Goal: Navigation & Orientation: Find specific page/section

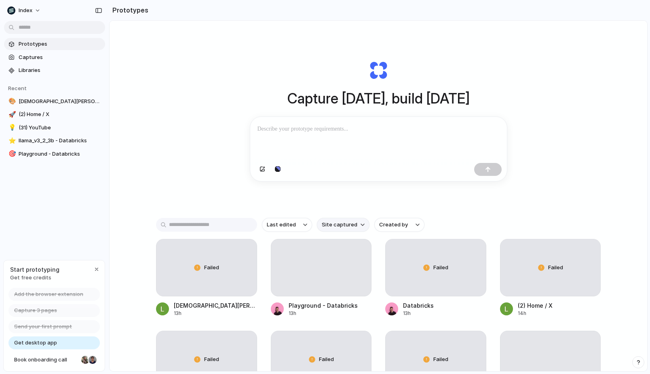
click at [326, 228] on span "Site captured" at bounding box center [340, 225] width 36 height 8
type input "*****"
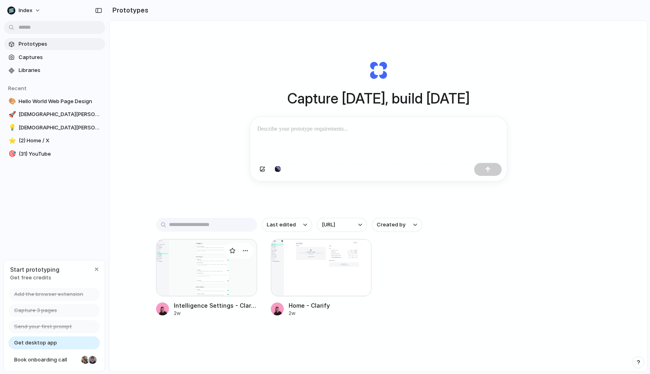
click at [204, 267] on div at bounding box center [206, 267] width 101 height 57
click at [279, 267] on div at bounding box center [321, 267] width 101 height 57
click at [213, 136] on div "Capture today, build tomorrow Clone web app Clone screenshot Start from existin…" at bounding box center [378, 217] width 537 height 393
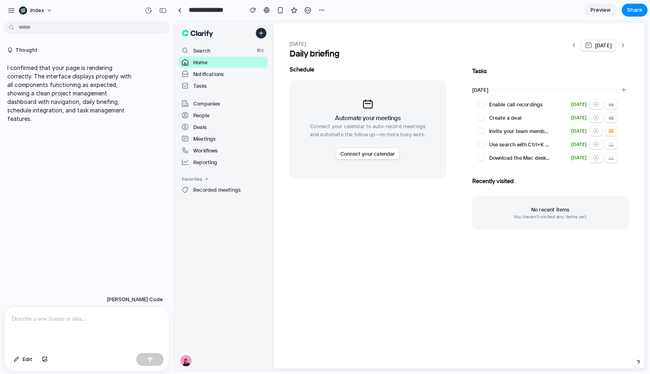
click at [40, 319] on p at bounding box center [87, 319] width 150 height 10
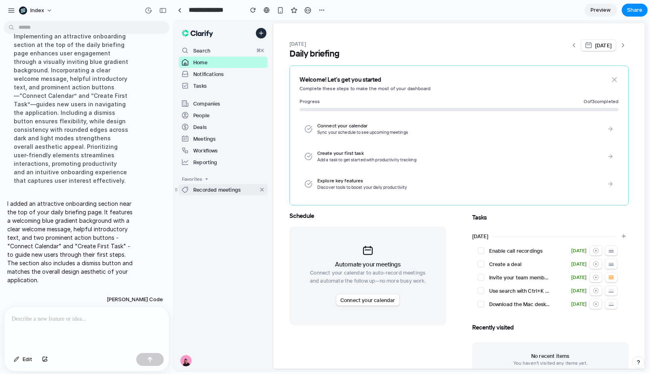
click at [228, 188] on p "Recorded meetings" at bounding box center [216, 189] width 47 height 8
click at [280, 125] on div "[DATE] Daily briefing [DATE] Welcome! Let's get you started Complete these step…" at bounding box center [458, 207] width 371 height 337
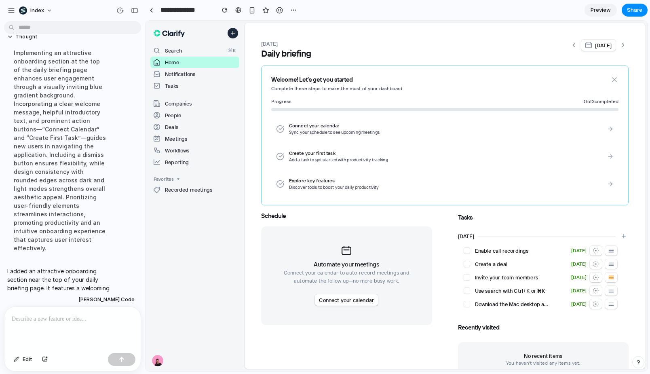
scroll to position [199, 0]
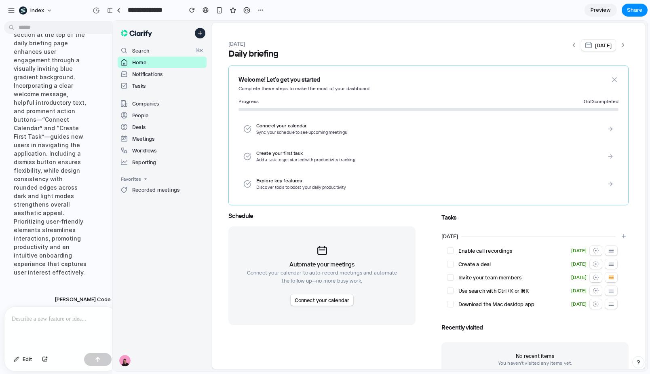
drag, startPoint x: 172, startPoint y: 41, endPoint x: 112, endPoint y: 42, distance: 59.8
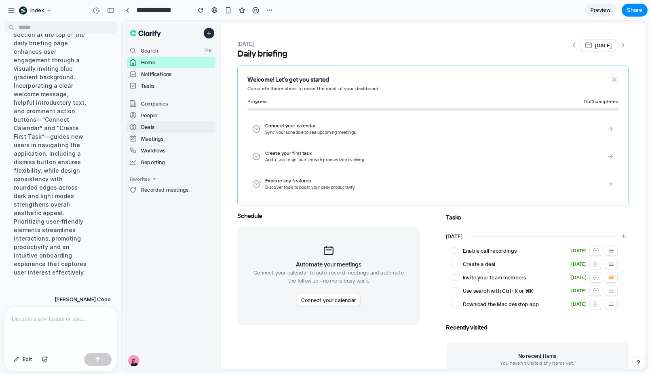
click at [192, 132] on link "Deals" at bounding box center [170, 126] width 89 height 11
click at [154, 183] on button "Favorites" at bounding box center [170, 179] width 89 height 10
click at [156, 188] on p "Recorded meetings" at bounding box center [164, 189] width 47 height 8
click at [177, 79] on link "Notifications" at bounding box center [170, 73] width 89 height 11
click at [167, 107] on link "Companies" at bounding box center [170, 103] width 89 height 11
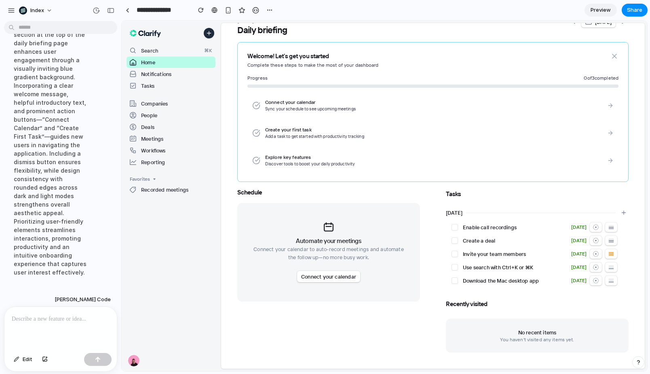
scroll to position [0, 0]
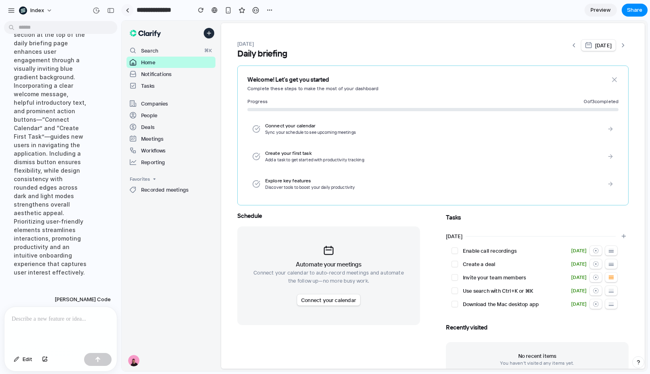
click at [126, 8] on div at bounding box center [128, 10] width 4 height 4
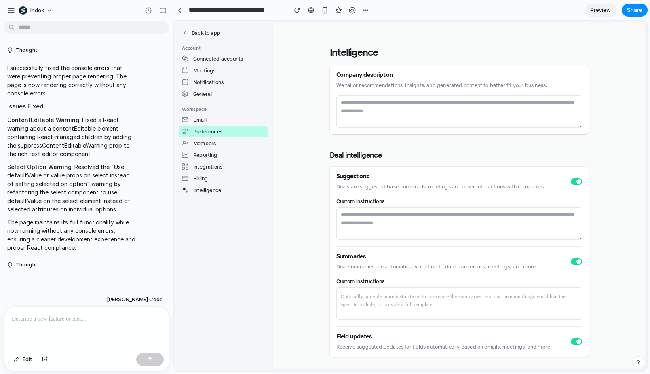
click at [53, 323] on p at bounding box center [87, 319] width 150 height 10
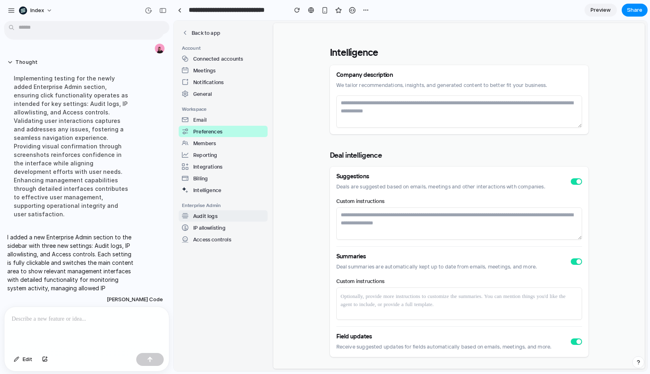
click at [222, 219] on span "Audit logs" at bounding box center [223, 216] width 82 height 8
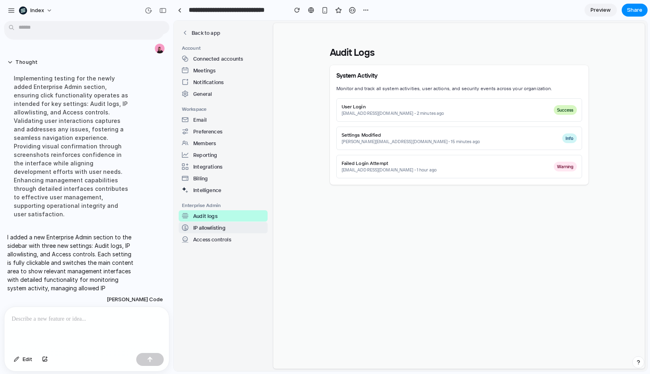
click at [219, 224] on div "IP allowlisting" at bounding box center [204, 227] width 44 height 8
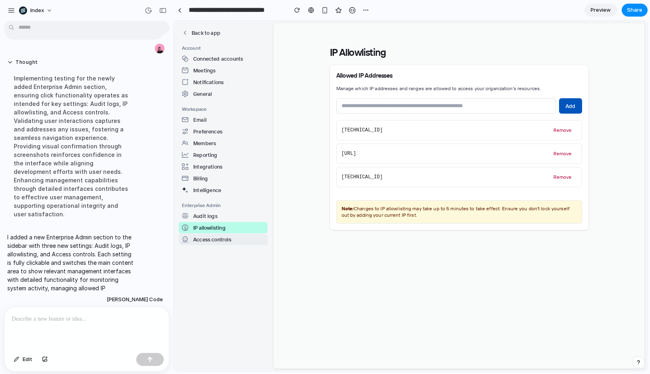
click at [212, 236] on div "Access controls" at bounding box center [206, 239] width 49 height 8
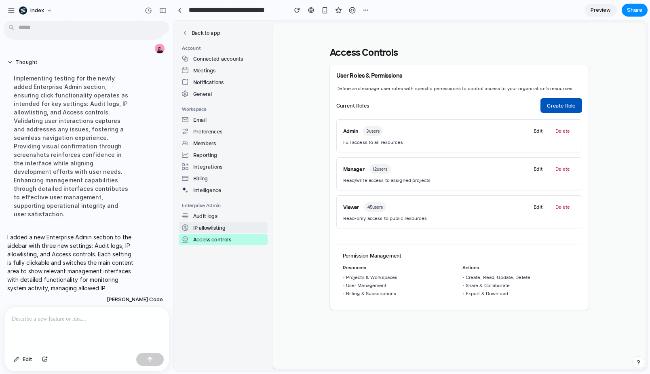
click at [217, 226] on div "IP allowlisting" at bounding box center [204, 227] width 44 height 8
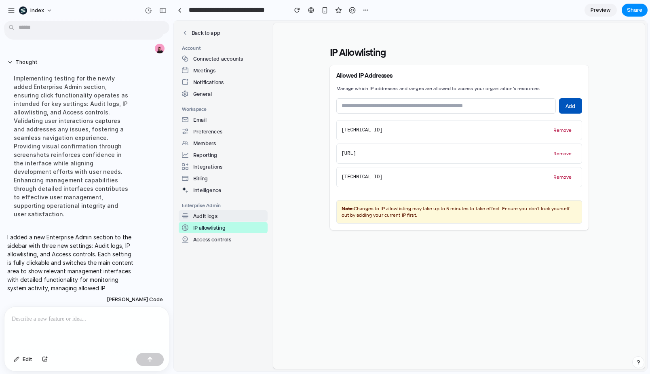
click at [223, 216] on span "Audit logs" at bounding box center [223, 216] width 82 height 8
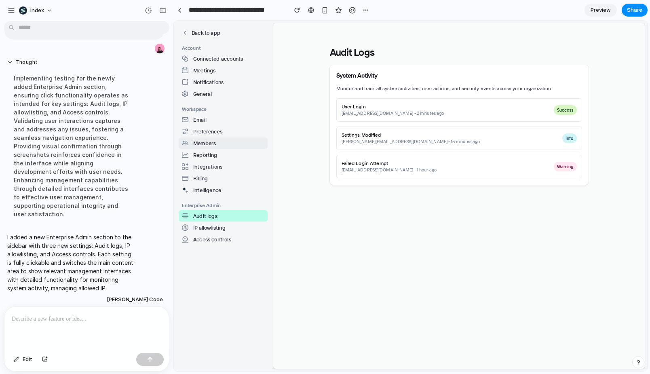
click at [257, 148] on button "Members" at bounding box center [223, 142] width 89 height 11
click at [235, 85] on span "Notifications" at bounding box center [223, 82] width 82 height 8
click at [234, 63] on button "Connected accounts" at bounding box center [223, 58] width 89 height 11
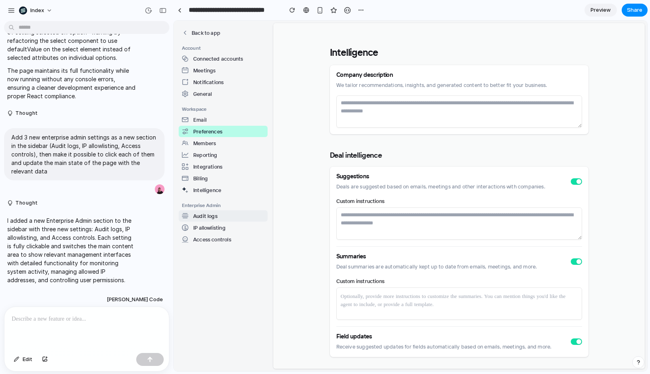
click at [196, 219] on div "Audit logs" at bounding box center [200, 216] width 36 height 8
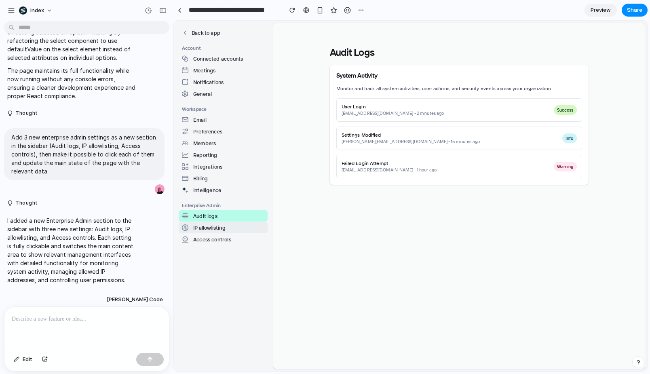
click at [195, 228] on div "IP allowlisting" at bounding box center [204, 227] width 44 height 8
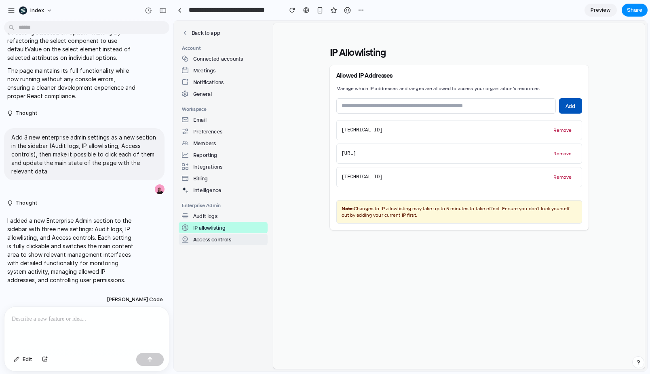
click at [195, 240] on div "Access controls" at bounding box center [206, 239] width 49 height 8
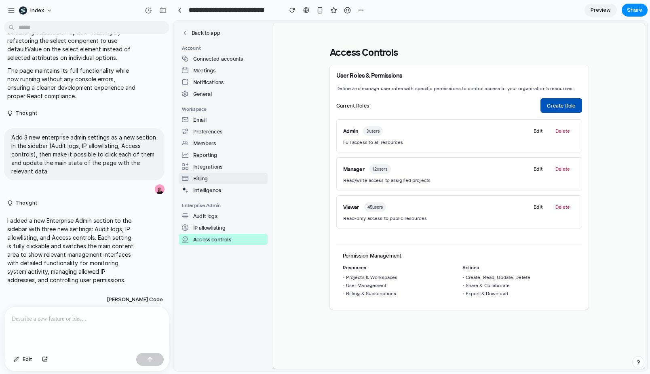
click at [208, 180] on div "Billing" at bounding box center [195, 178] width 26 height 8
click at [212, 156] on div "Reporting" at bounding box center [200, 155] width 36 height 8
click at [213, 139] on div "Members" at bounding box center [199, 143] width 34 height 8
click at [217, 74] on span "Meetings" at bounding box center [223, 70] width 82 height 8
click at [217, 59] on div "Connected accounts" at bounding box center [212, 59] width 61 height 8
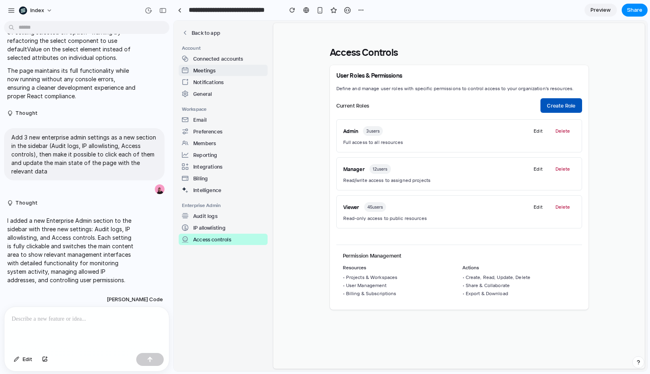
click at [210, 72] on div "Meetings" at bounding box center [199, 70] width 34 height 8
click at [208, 78] on div "Notifications" at bounding box center [203, 82] width 42 height 8
click at [205, 88] on button "General" at bounding box center [223, 93] width 89 height 11
click at [202, 96] on div "General" at bounding box center [197, 94] width 30 height 8
click at [202, 122] on div "Email" at bounding box center [194, 120] width 25 height 8
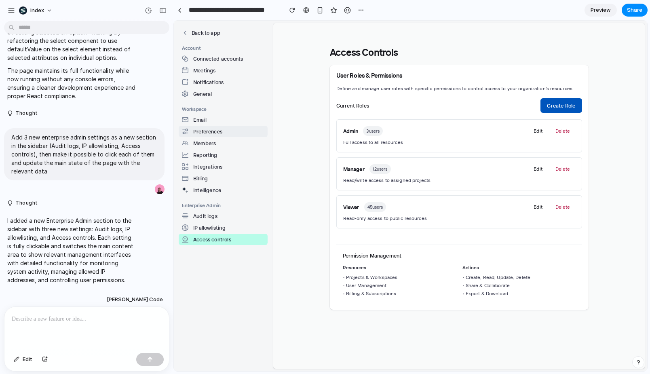
click at [202, 135] on div "Preferences" at bounding box center [202, 131] width 40 height 8
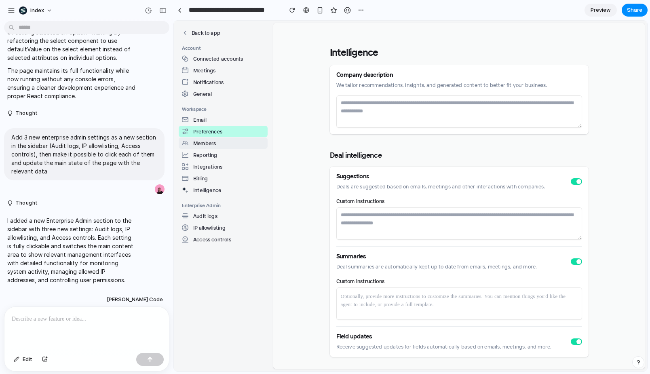
click at [201, 148] on button "Members" at bounding box center [223, 142] width 89 height 11
click at [206, 137] on button "Members" at bounding box center [223, 142] width 89 height 11
click at [202, 213] on div "Audit logs" at bounding box center [200, 216] width 36 height 8
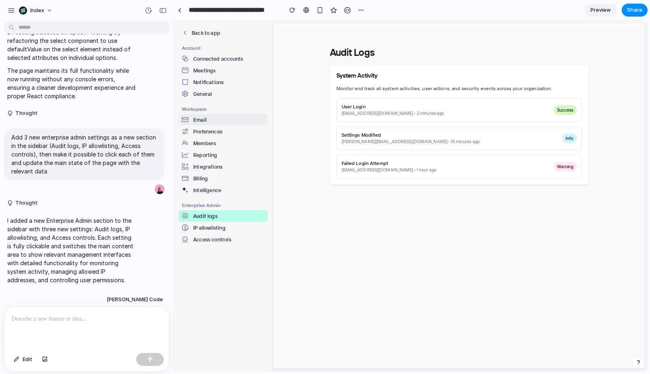
click at [207, 123] on span "Email" at bounding box center [223, 120] width 82 height 8
click at [204, 131] on div "Preferences" at bounding box center [202, 131] width 40 height 8
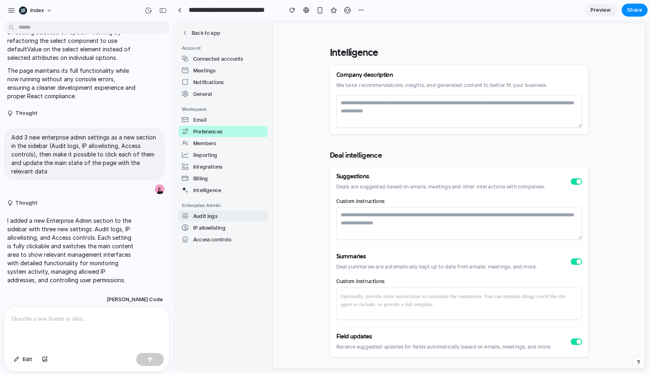
click at [205, 214] on div "Audit logs" at bounding box center [200, 216] width 36 height 8
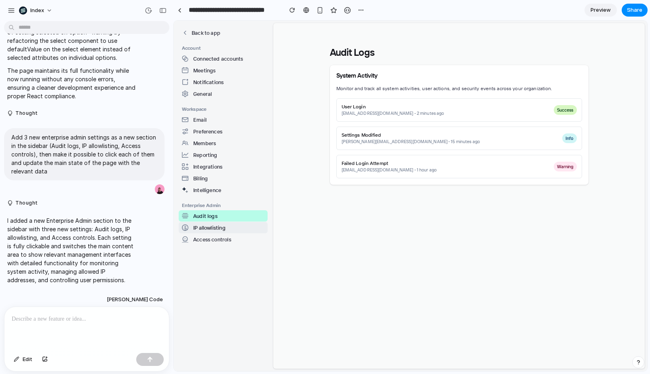
click at [208, 227] on div "IP allowlisting" at bounding box center [204, 227] width 44 height 8
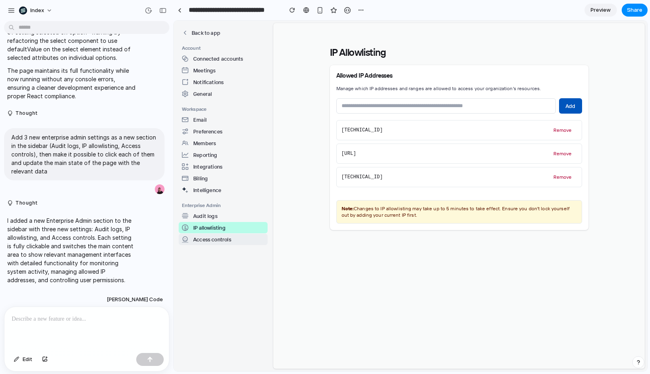
click at [211, 237] on div "Access controls" at bounding box center [206, 239] width 49 height 8
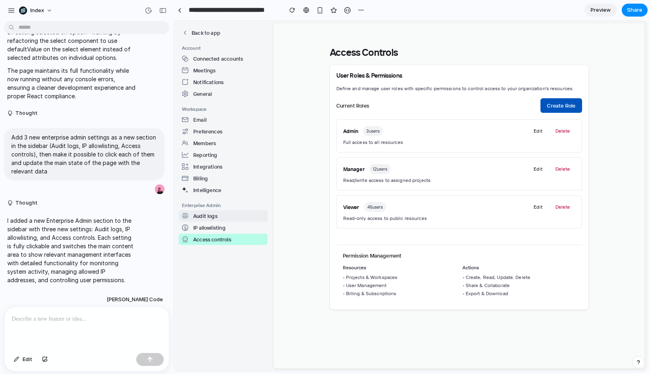
click at [212, 217] on div "Audit logs" at bounding box center [200, 216] width 36 height 8
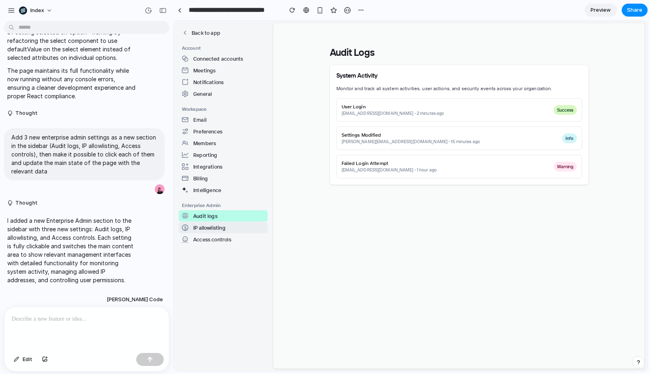
click at [209, 227] on div "IP allowlisting" at bounding box center [204, 227] width 44 height 8
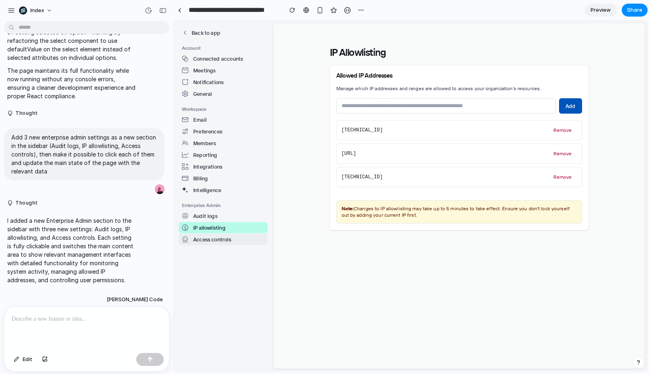
click at [206, 239] on div "Access controls" at bounding box center [206, 239] width 49 height 8
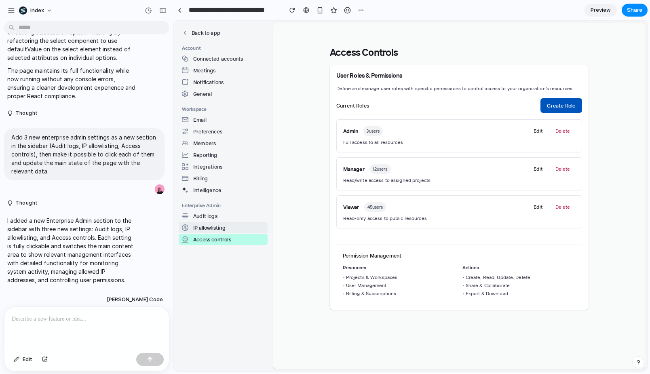
click at [211, 229] on div "IP allowlisting" at bounding box center [204, 227] width 44 height 8
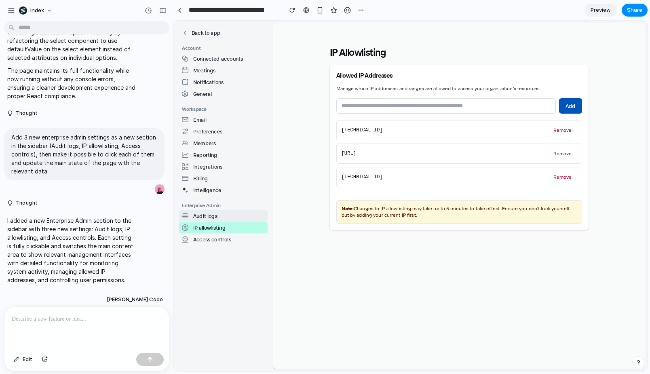
click at [215, 217] on div "Audit logs" at bounding box center [200, 216] width 36 height 8
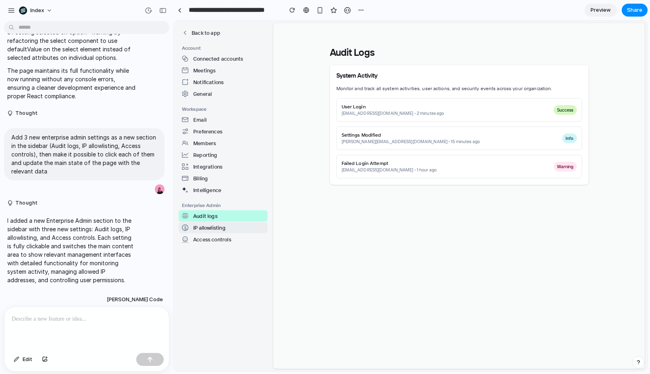
click at [242, 227] on span "IP allowlisting" at bounding box center [223, 227] width 82 height 8
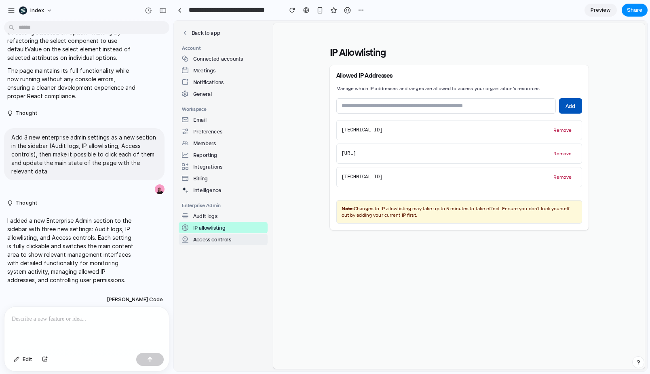
click at [229, 240] on div "Access controls" at bounding box center [206, 239] width 49 height 8
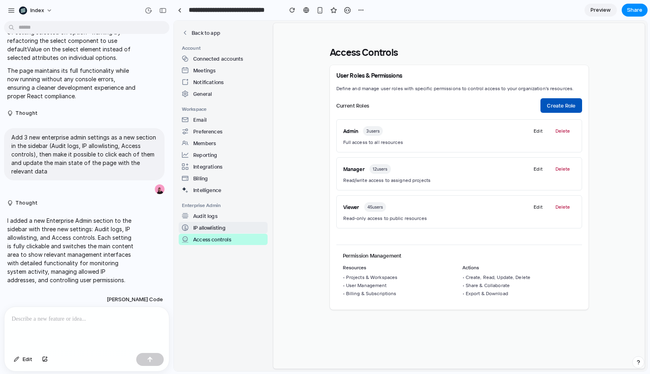
click at [235, 231] on span "IP allowlisting" at bounding box center [223, 227] width 82 height 8
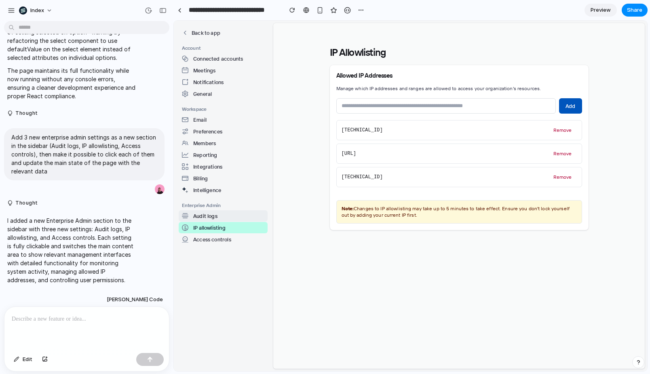
click at [235, 220] on button "Audit logs" at bounding box center [223, 215] width 89 height 11
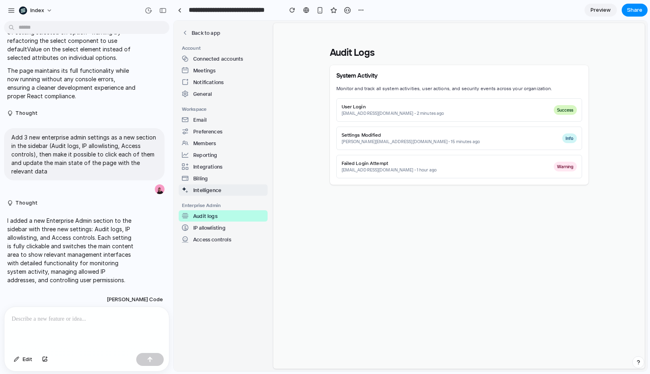
click at [228, 185] on button "Intelligence" at bounding box center [223, 189] width 89 height 11
click at [228, 232] on button "IP allowlisting" at bounding box center [223, 227] width 89 height 11
